Goal: Task Accomplishment & Management: Complete application form

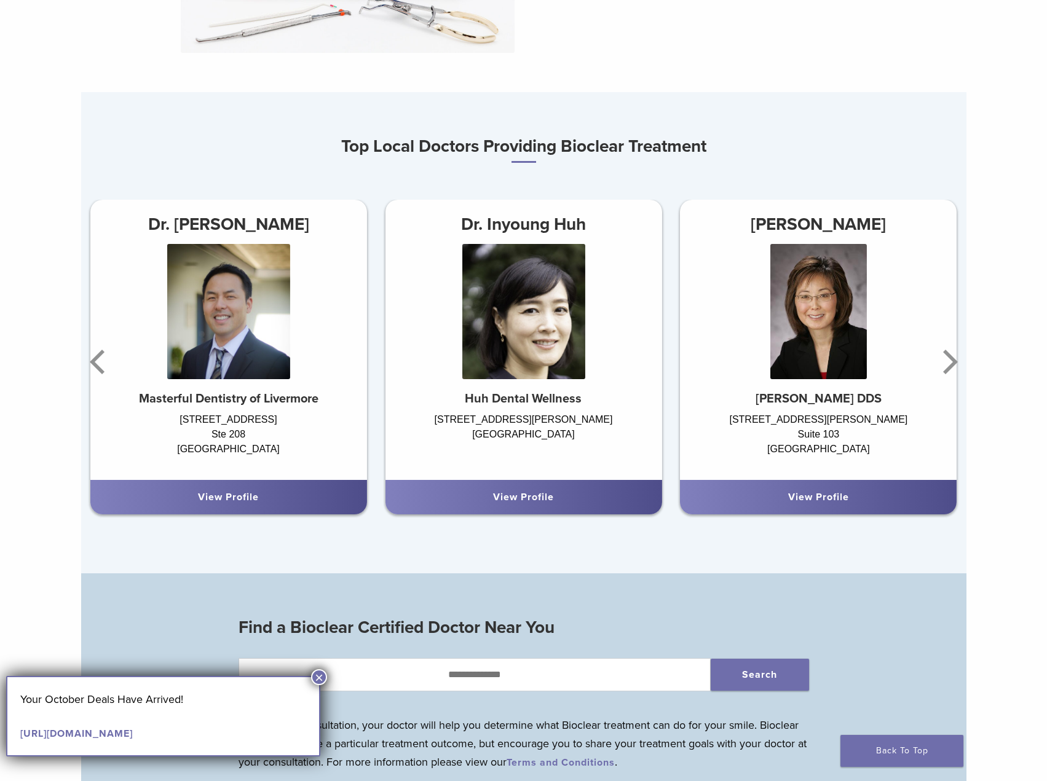
scroll to position [676, 0]
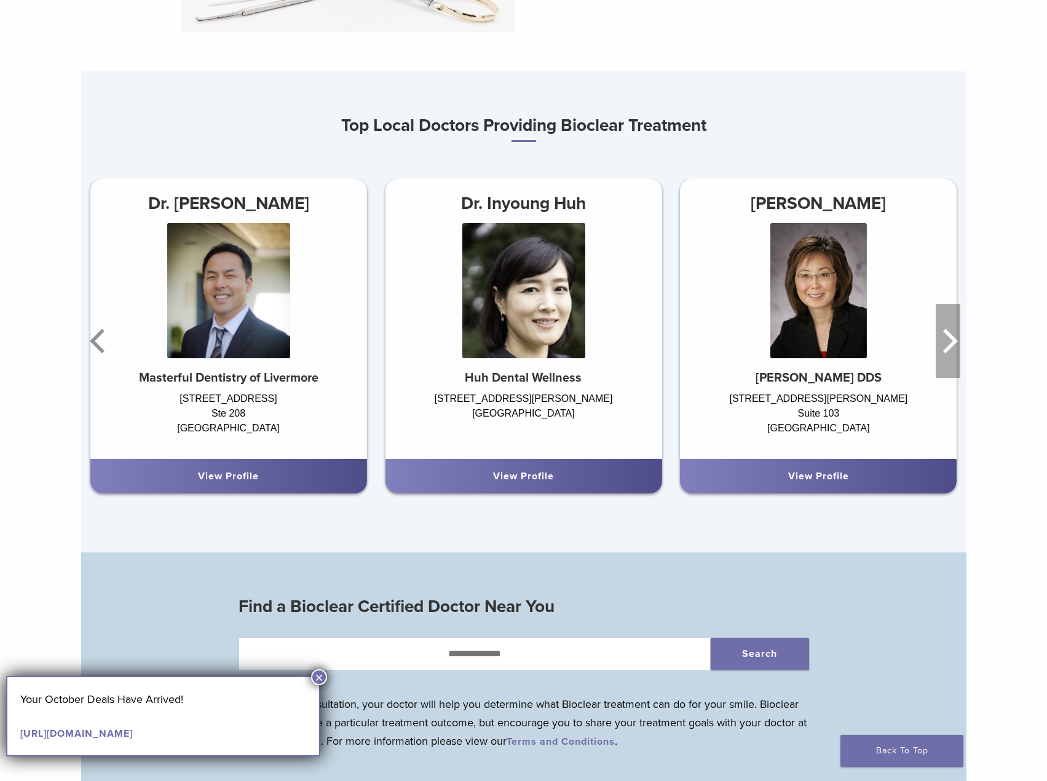
click at [947, 347] on icon "Next" at bounding box center [947, 341] width 25 height 74
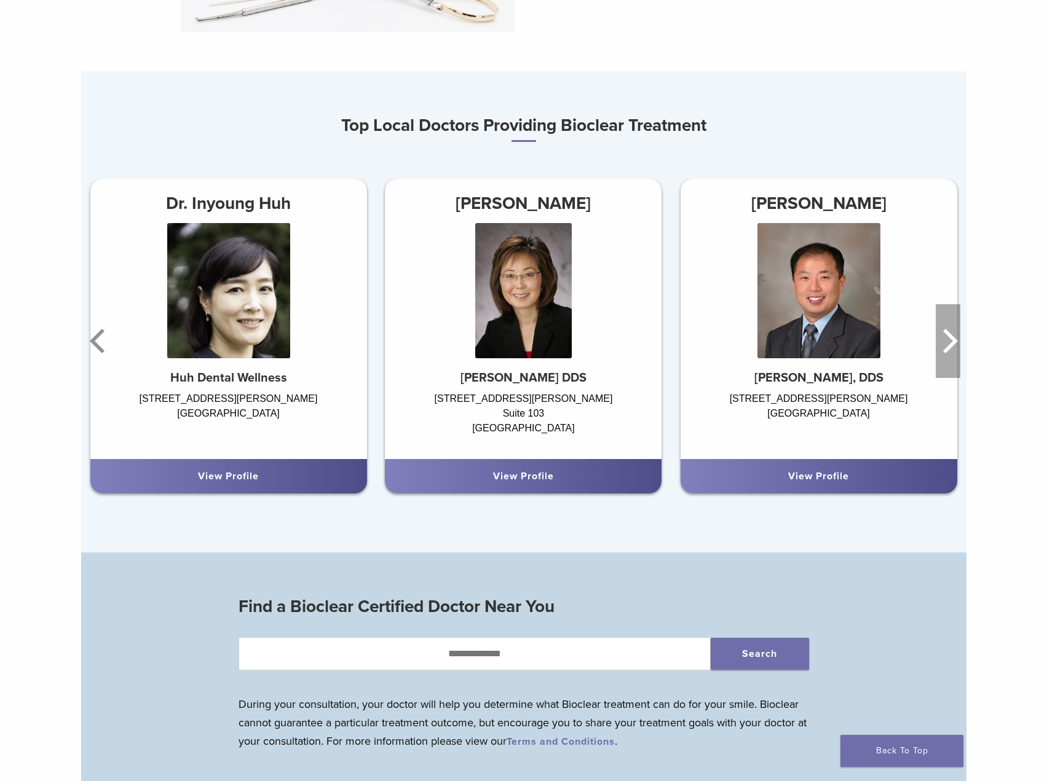
click at [947, 347] on icon "Next" at bounding box center [947, 341] width 25 height 74
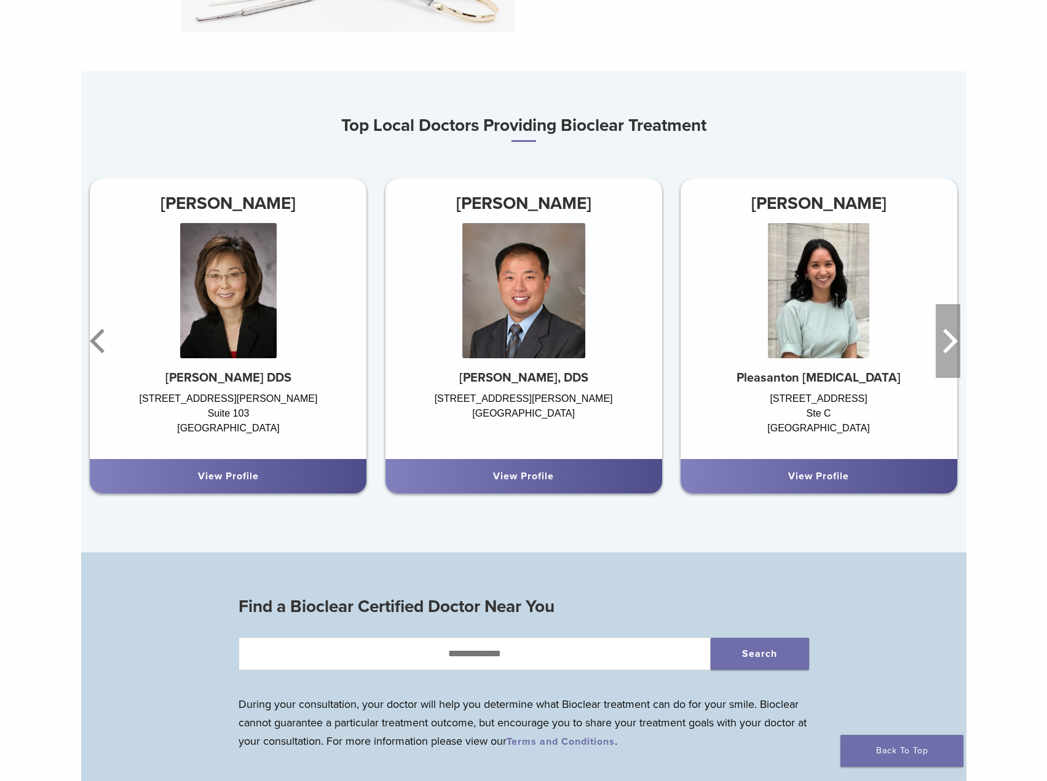
click at [947, 347] on icon "Next" at bounding box center [947, 341] width 25 height 74
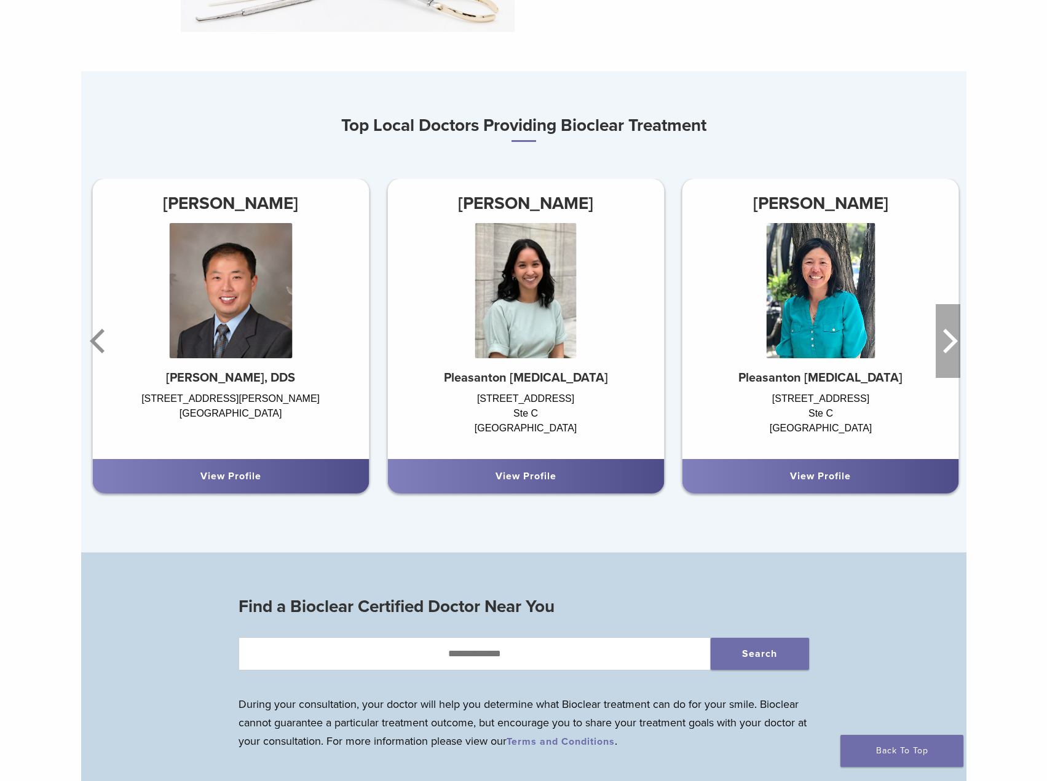
click at [947, 347] on icon "Next" at bounding box center [947, 341] width 25 height 74
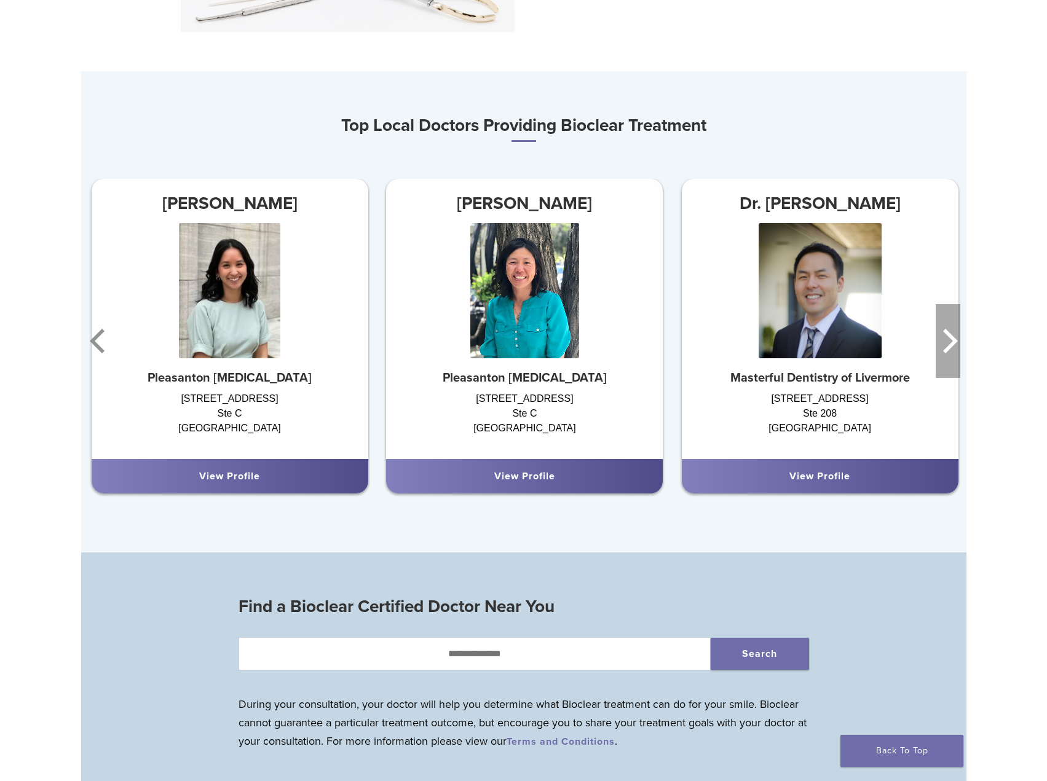
click at [947, 347] on icon "Next" at bounding box center [947, 341] width 25 height 74
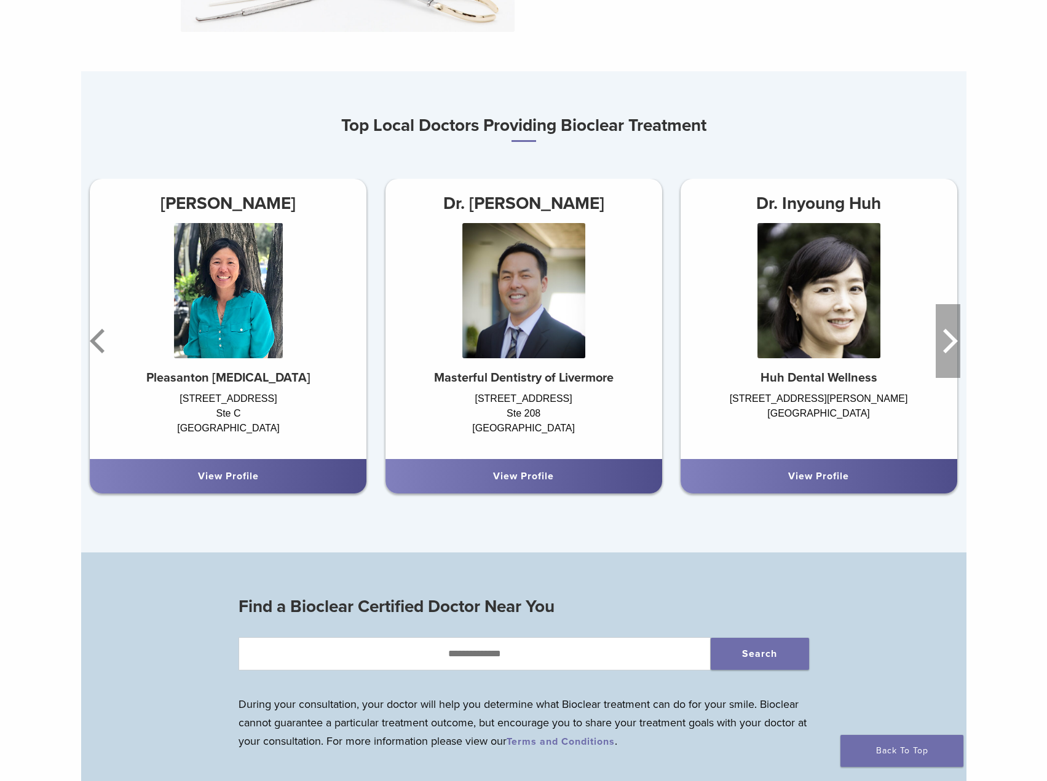
click at [947, 347] on icon "Next" at bounding box center [947, 341] width 25 height 74
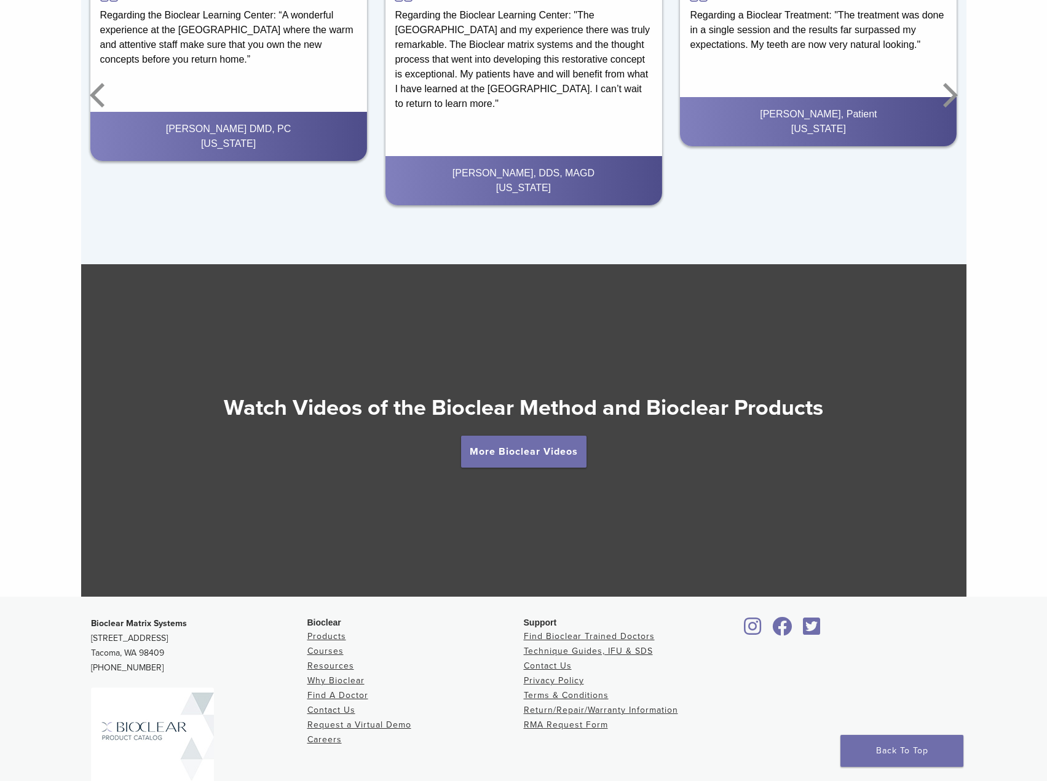
scroll to position [1967, 0]
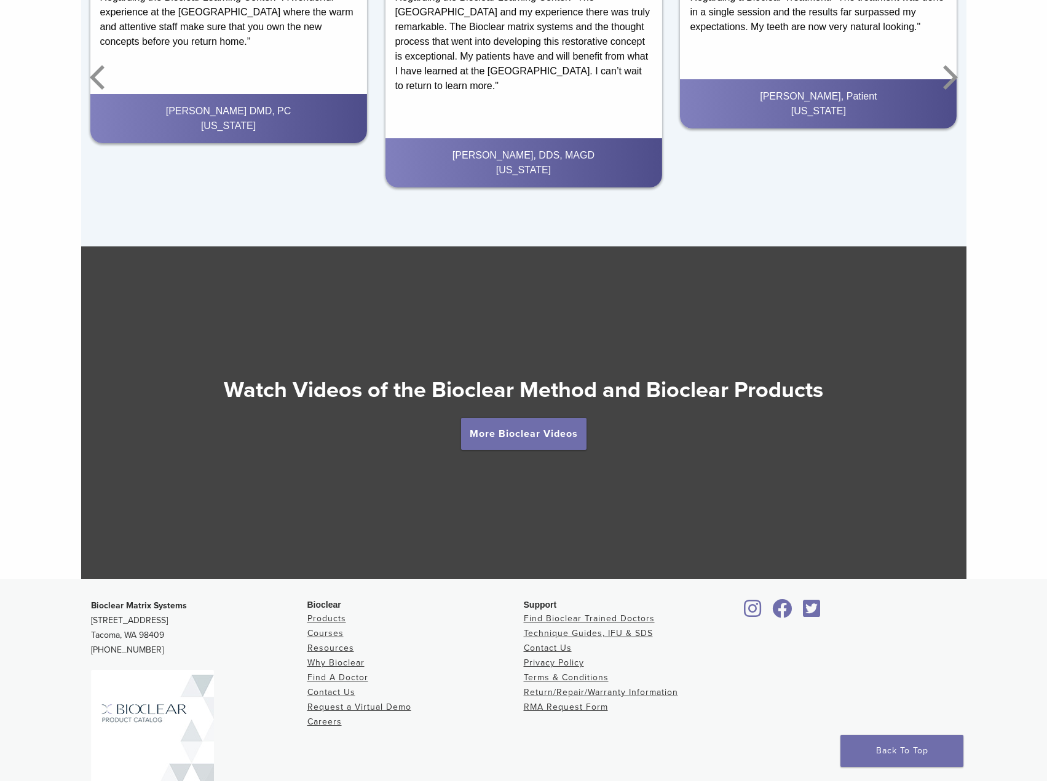
click at [183, 720] on img at bounding box center [152, 749] width 123 height 159
click at [504, 437] on link "More Bioclear Videos" at bounding box center [523, 434] width 125 height 32
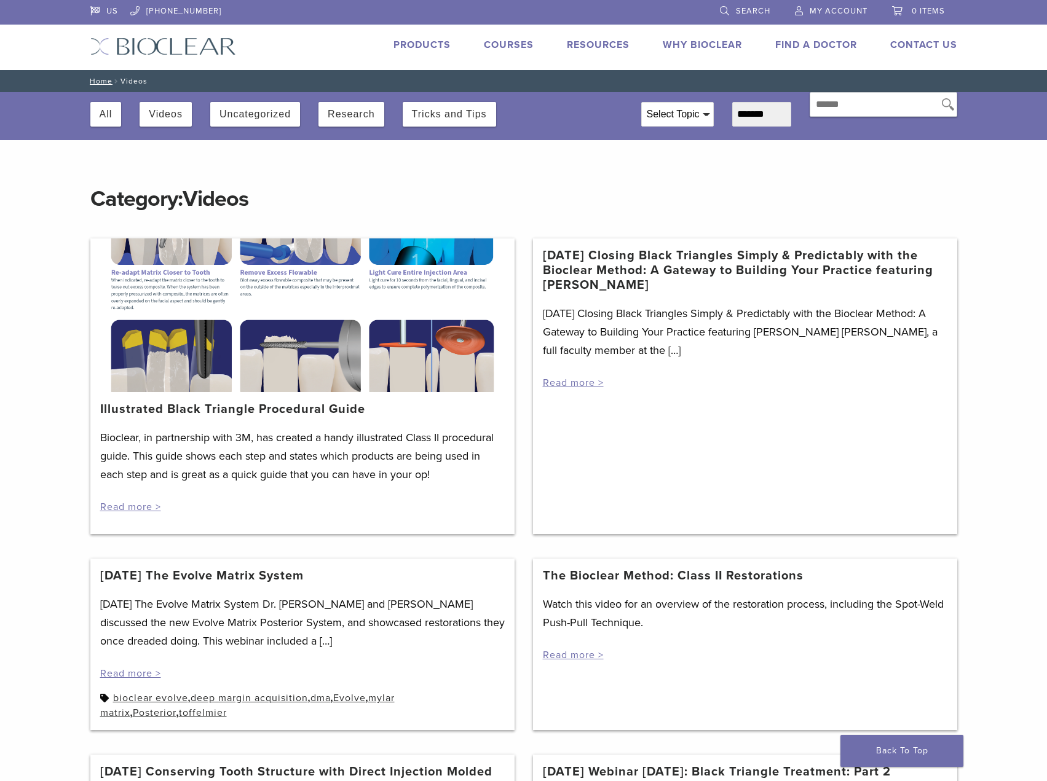
click at [299, 409] on link "Illustrated Black Triangle Procedural Guide" at bounding box center [232, 409] width 265 height 15
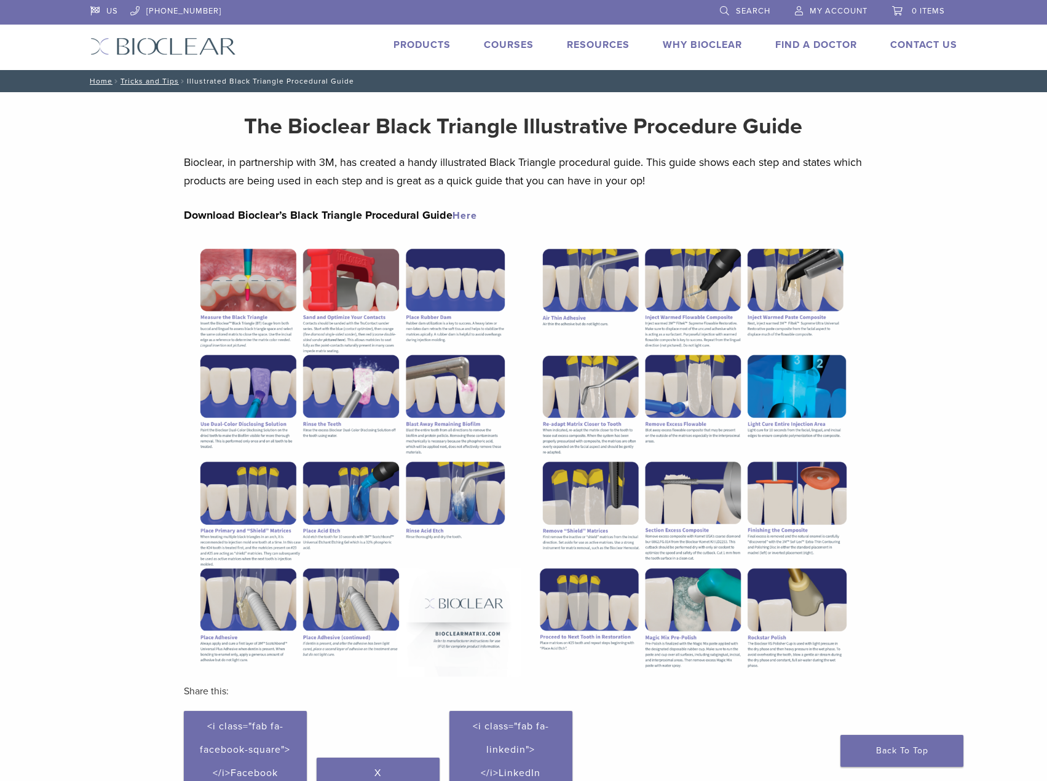
click at [411, 308] on img at bounding box center [352, 458] width 337 height 436
click at [468, 215] on link "Here" at bounding box center [464, 216] width 25 height 12
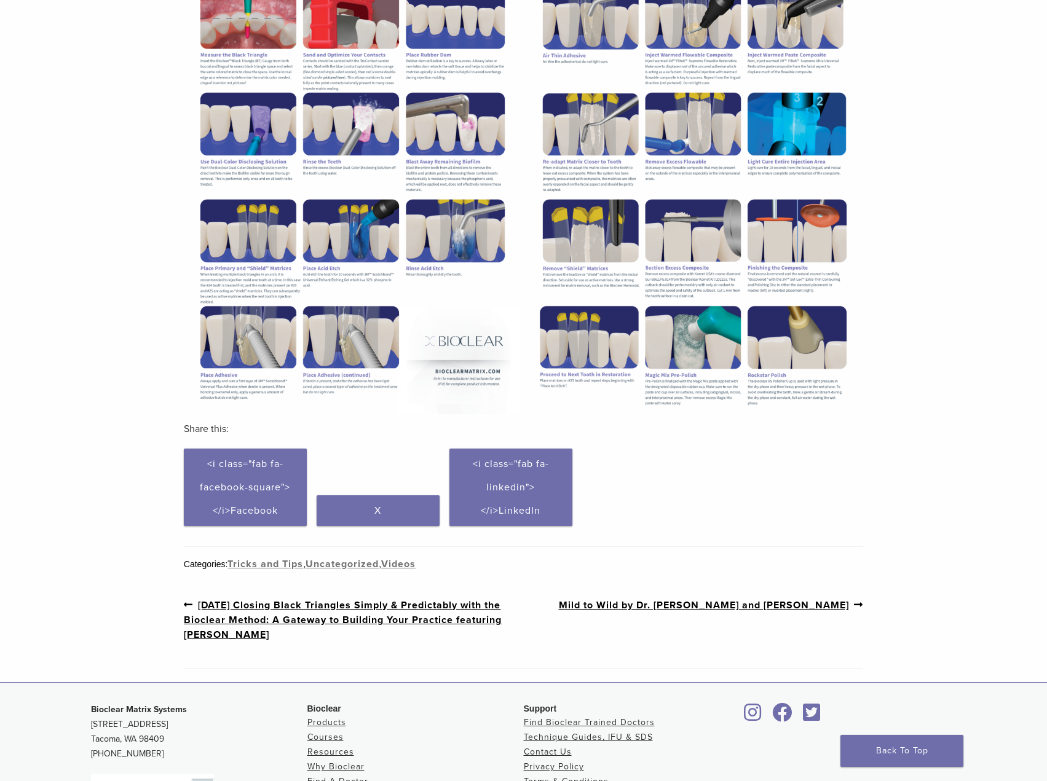
scroll to position [369, 0]
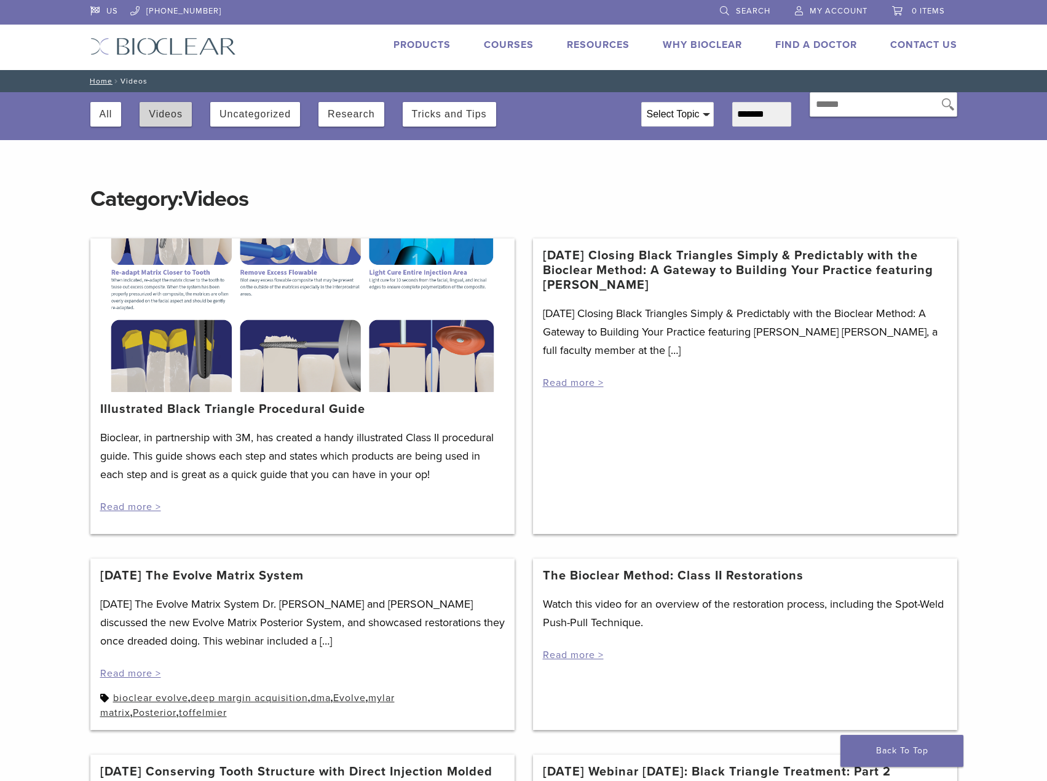
click at [168, 115] on button "Videos" at bounding box center [166, 114] width 34 height 25
click at [370, 372] on div at bounding box center [302, 315] width 424 height 154
click at [501, 39] on link "Courses" at bounding box center [509, 45] width 50 height 12
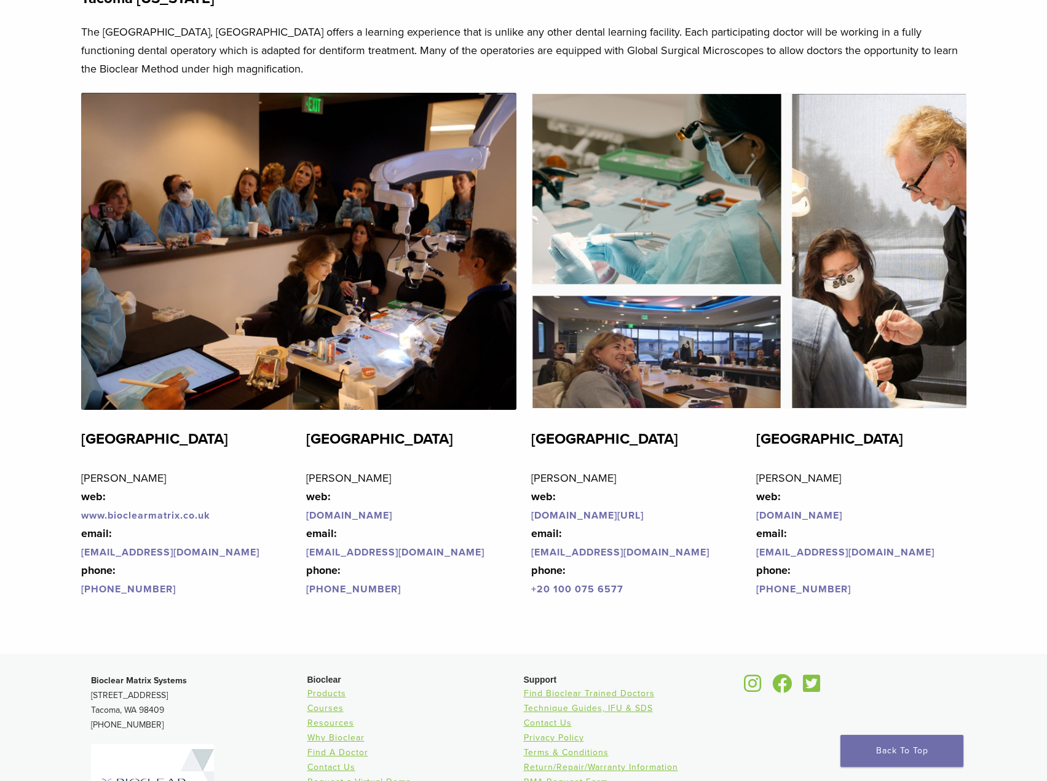
scroll to position [2751, 0]
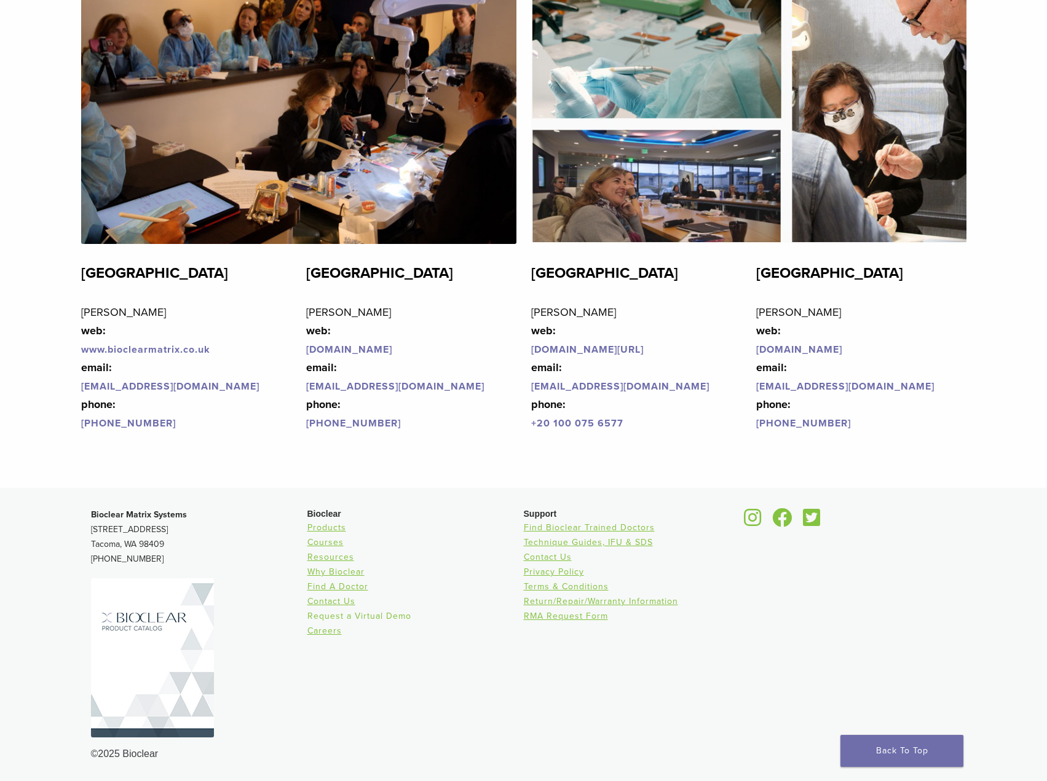
click at [399, 616] on link "Request a Virtual Demo" at bounding box center [359, 616] width 104 height 10
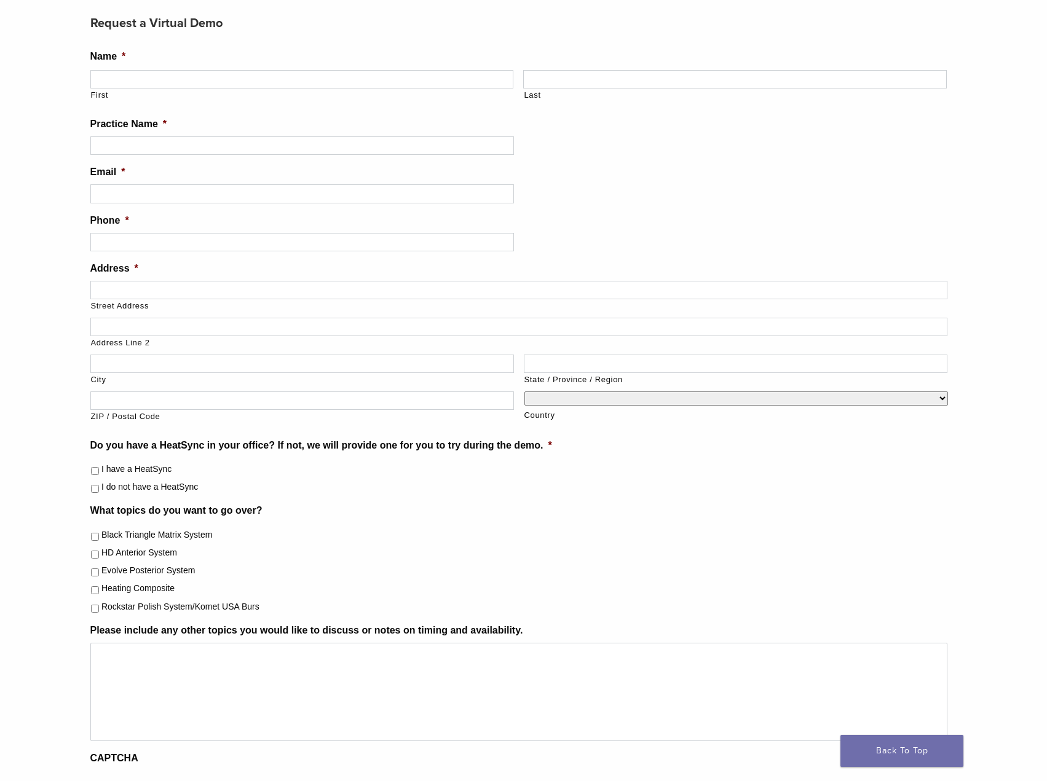
scroll to position [123, 0]
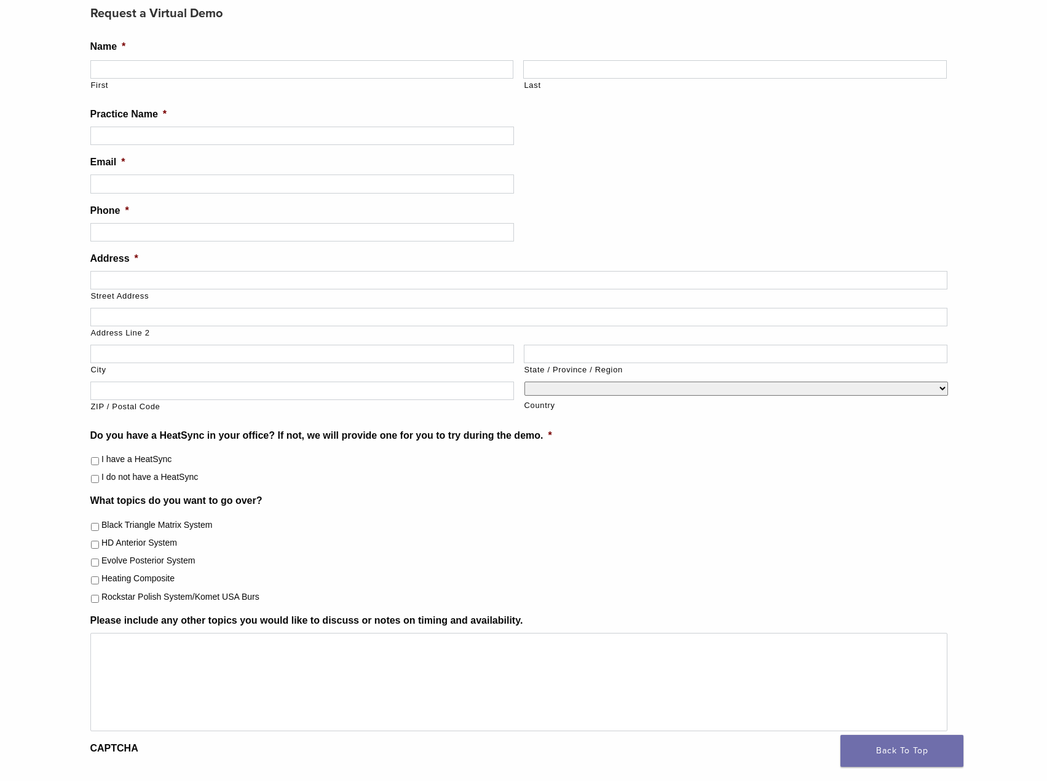
click at [159, 455] on label "I have a HeatSync" at bounding box center [136, 459] width 70 height 13
drag, startPoint x: 189, startPoint y: 458, endPoint x: 132, endPoint y: 455, distance: 56.6
click at [132, 455] on li "I have a HeatSync" at bounding box center [523, 459] width 867 height 13
copy label "HeatSync"
click at [293, 553] on ul "Black Triangle Matrix System HD Anterior System Evolve Posterior System Heating…" at bounding box center [523, 560] width 867 height 85
